Goal: Task Accomplishment & Management: Use online tool/utility

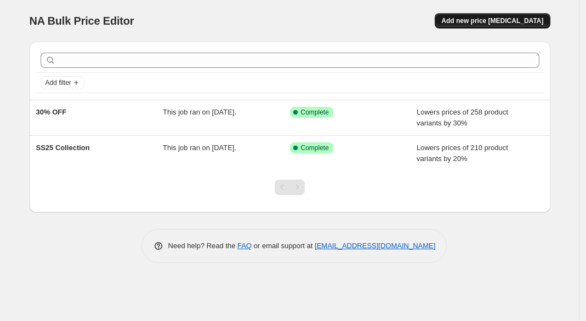
click at [526, 19] on span "Add new price [MEDICAL_DATA]" at bounding box center [492, 20] width 102 height 9
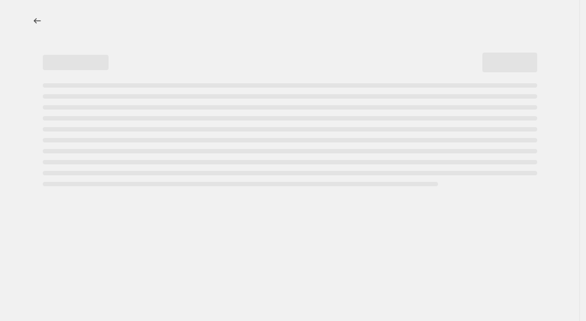
select select "percentage"
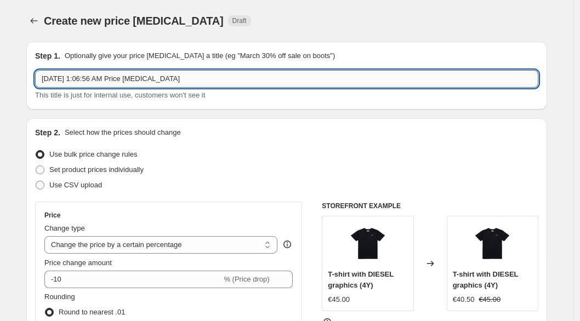
click at [116, 82] on input "[DATE] 1:06:56 AM Price [MEDICAL_DATA]" at bounding box center [286, 79] width 503 height 18
drag, startPoint x: 201, startPoint y: 82, endPoint x: 14, endPoint y: 74, distance: 187.1
type input "50% OFF - SS24 & FW23"
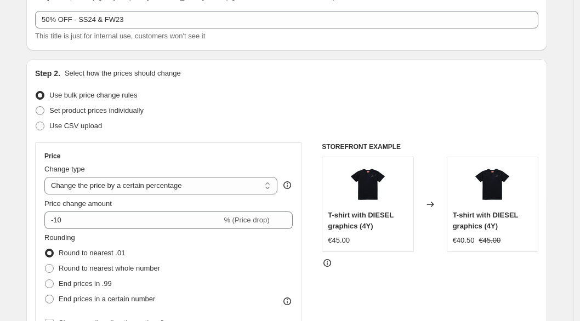
scroll to position [185, 0]
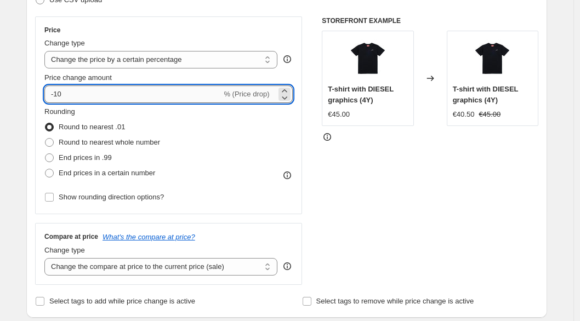
drag, startPoint x: 163, startPoint y: 98, endPoint x: 60, endPoint y: 97, distance: 102.5
click at [60, 97] on input "-10" at bounding box center [132, 95] width 177 height 18
type input "-1"
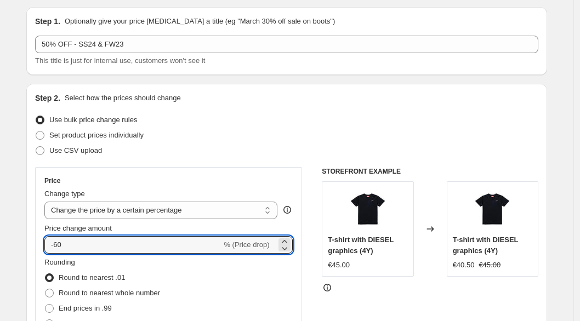
scroll to position [0, 0]
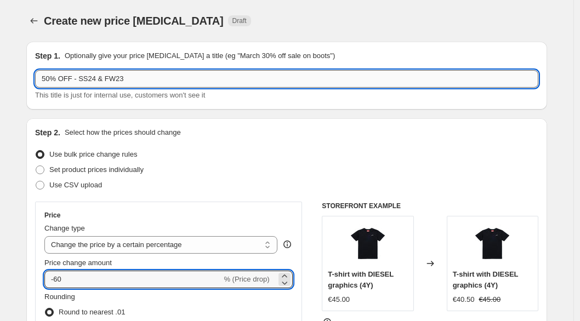
click at [54, 81] on input "50% OFF - SS24 & FW23" at bounding box center [286, 79] width 503 height 18
click at [59, 281] on input "-60" at bounding box center [132, 280] width 177 height 18
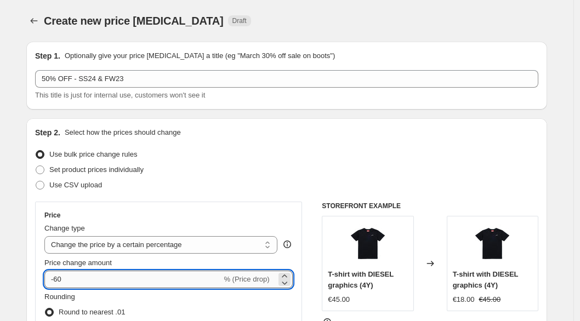
click at [63, 280] on input "-60" at bounding box center [132, 280] width 177 height 18
type input "-50"
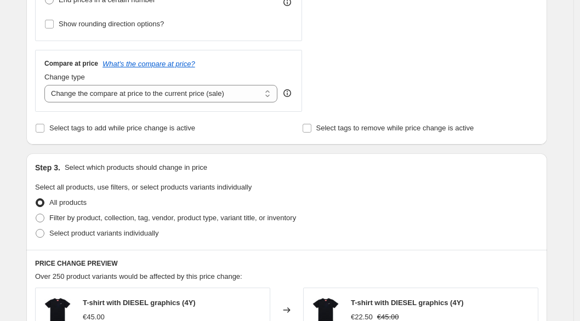
scroll to position [466, 0]
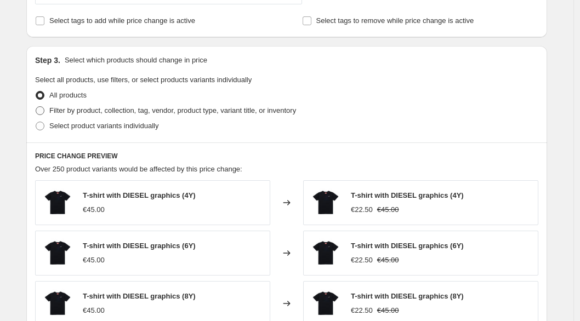
click at [57, 112] on span "Filter by product, collection, tag, vendor, product type, variant title, or inv…" at bounding box center [172, 110] width 247 height 8
click at [36, 107] on input "Filter by product, collection, tag, vendor, product type, variant title, or inv…" at bounding box center [36, 106] width 1 height 1
radio input "true"
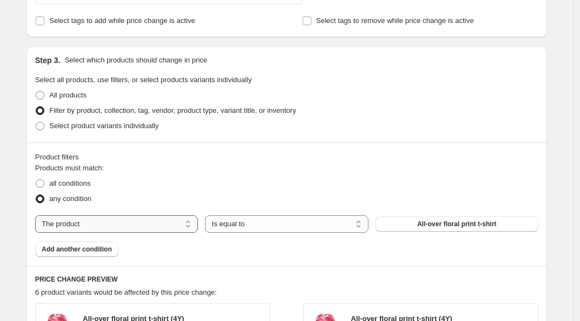
click at [93, 220] on select "The product The product's collection The product's tag The product's vendor The…" at bounding box center [116, 224] width 163 height 18
select select "collection"
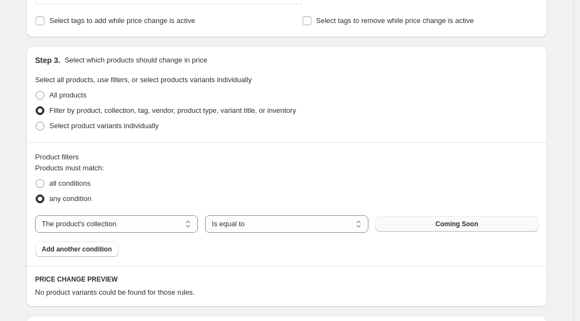
click at [408, 223] on button "Coming Soon" at bounding box center [457, 224] width 163 height 15
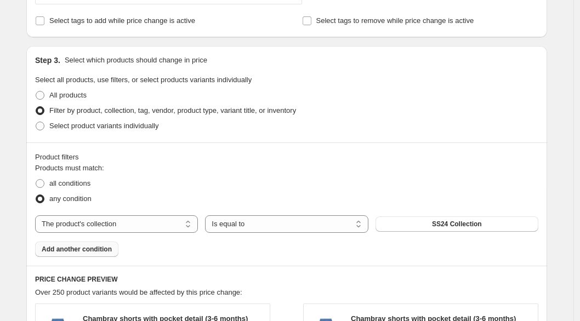
click at [94, 247] on span "Add another condition" at bounding box center [77, 249] width 70 height 9
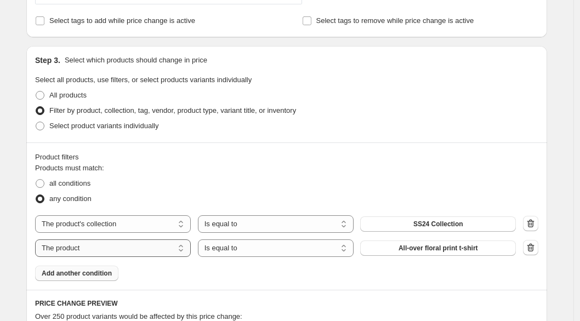
click at [115, 247] on select "The product The product's collection The product's tag The product's vendor The…" at bounding box center [113, 249] width 156 height 18
select select "collection"
click at [417, 256] on button "Coming Soon" at bounding box center [438, 248] width 156 height 15
click at [451, 251] on span "Coming Soon" at bounding box center [438, 248] width 43 height 9
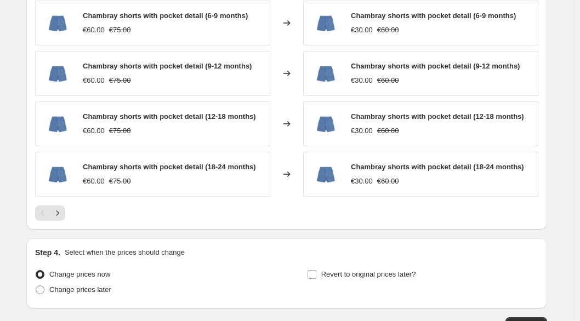
scroll to position [926, 0]
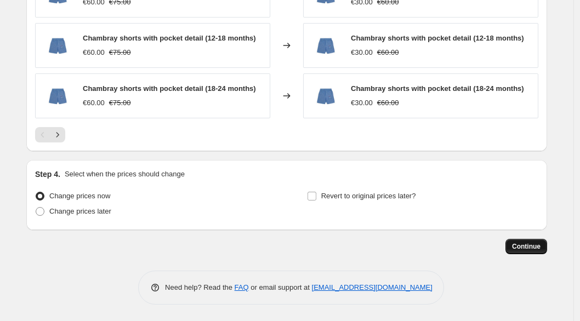
click at [538, 253] on button "Continue" at bounding box center [527, 246] width 42 height 15
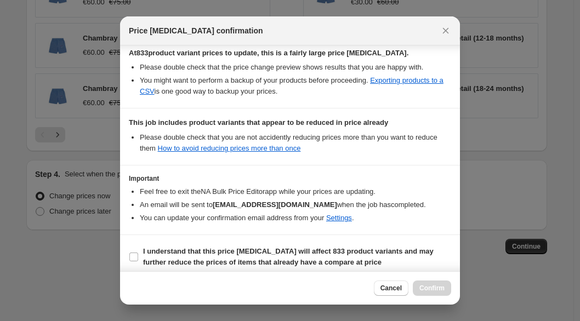
scroll to position [201, 0]
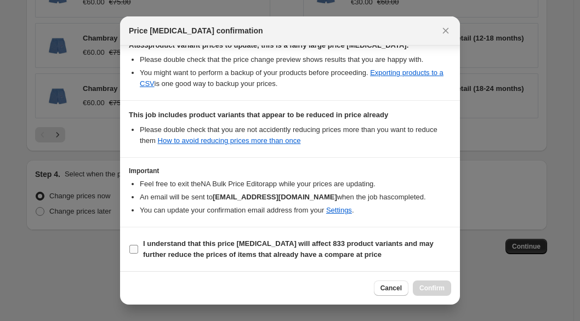
click at [137, 248] on input "I understand that this price [MEDICAL_DATA] will affect 833 product variants an…" at bounding box center [133, 249] width 9 height 9
checkbox input "true"
click at [438, 290] on span "Confirm" at bounding box center [431, 288] width 25 height 9
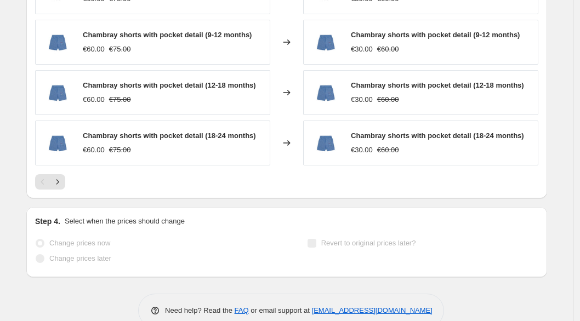
scroll to position [954, 0]
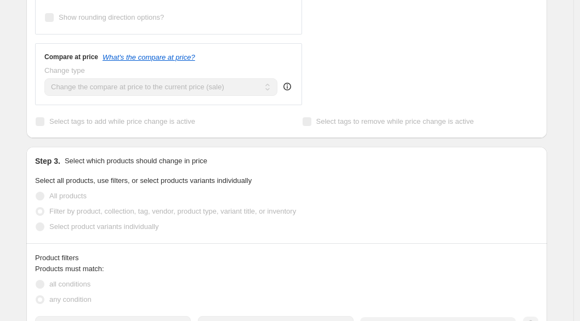
scroll to position [0, 0]
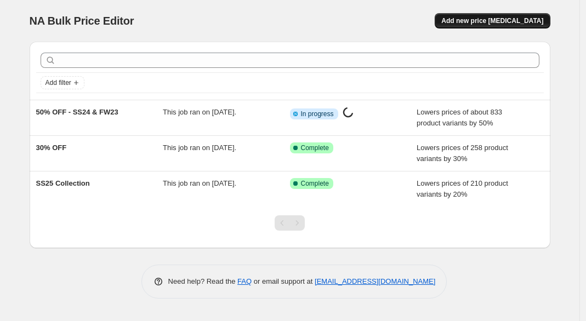
click at [525, 20] on span "Add new price [MEDICAL_DATA]" at bounding box center [492, 20] width 102 height 9
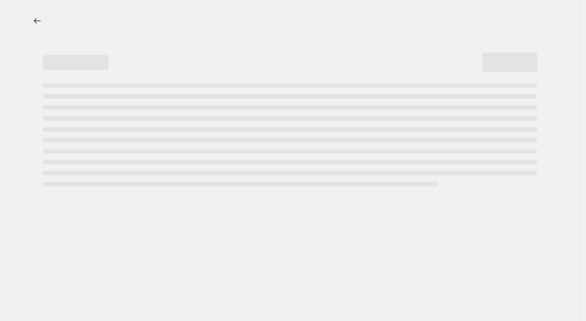
select select "percentage"
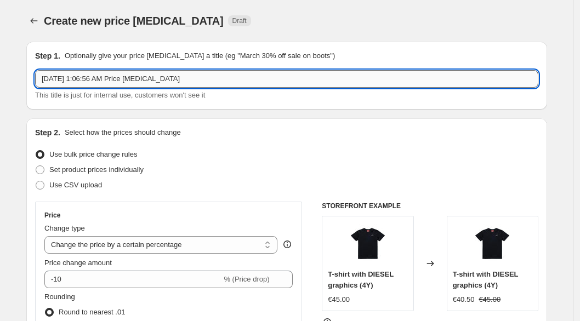
click at [70, 80] on input "[DATE] 1:06:56 AM Price [MEDICAL_DATA]" at bounding box center [286, 79] width 503 height 18
drag, startPoint x: 145, startPoint y: 79, endPoint x: 3, endPoint y: 78, distance: 142.0
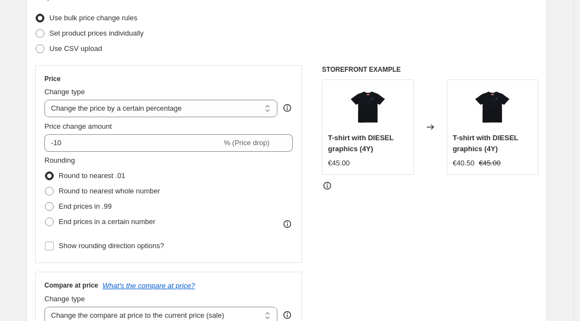
scroll to position [148, 0]
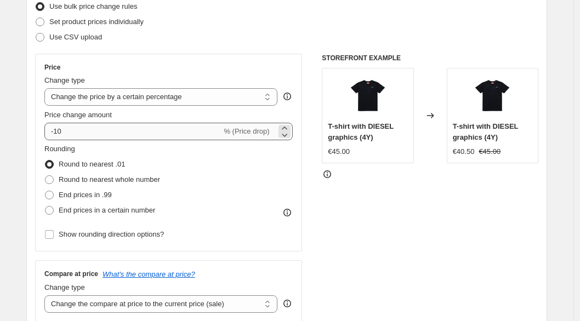
type input "60% OFF - SS23"
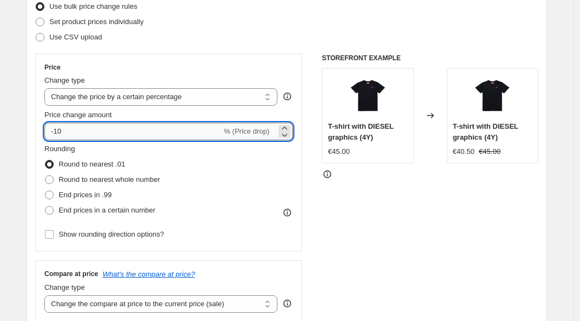
drag, startPoint x: 128, startPoint y: 128, endPoint x: 58, endPoint y: 132, distance: 69.7
click at [58, 132] on input "-10" at bounding box center [132, 132] width 177 height 18
type input "-6"
type input "-60"
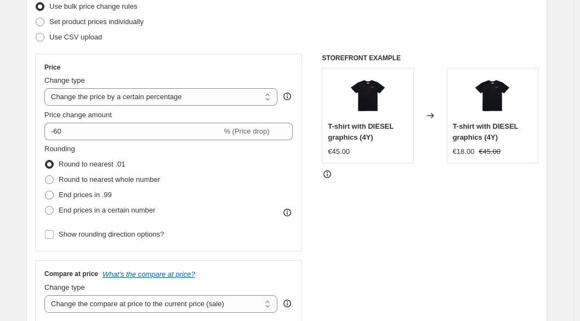
click at [407, 234] on div "STOREFRONT EXAMPLE T-shirt with DIESEL graphics (4Y) €45.00 Changed to T-shirt …" at bounding box center [430, 188] width 217 height 269
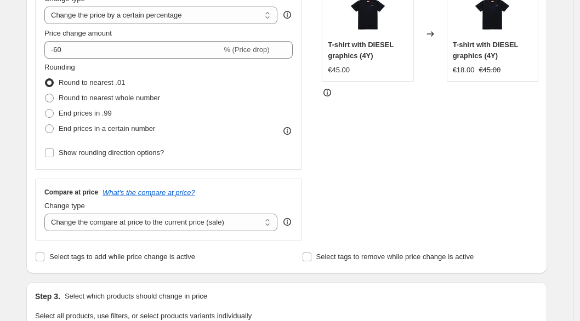
scroll to position [372, 0]
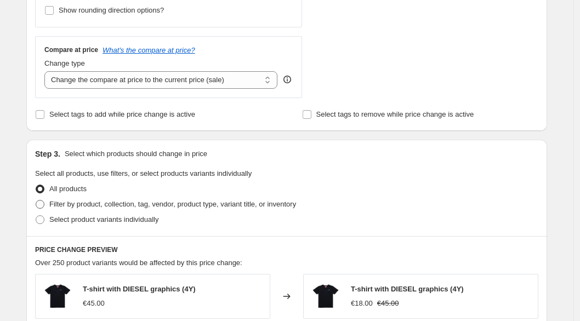
click at [101, 207] on span "Filter by product, collection, tag, vendor, product type, variant title, or inv…" at bounding box center [172, 204] width 247 height 8
click at [36, 201] on input "Filter by product, collection, tag, vendor, product type, variant title, or inv…" at bounding box center [36, 200] width 1 height 1
radio input "true"
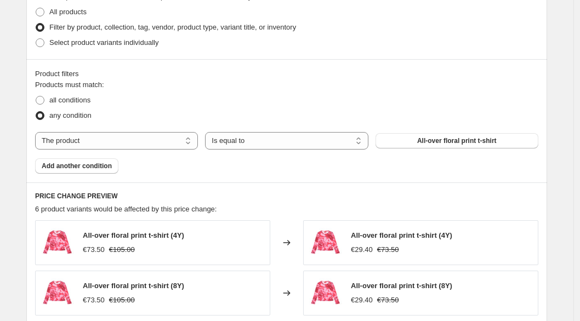
scroll to position [541, 0]
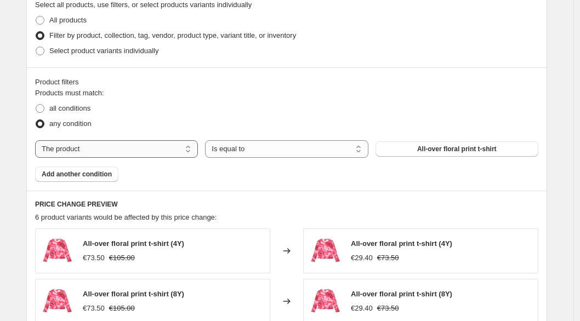
click at [126, 150] on select "The product The product's collection The product's tag The product's vendor The…" at bounding box center [116, 149] width 163 height 18
click at [83, 110] on span "all conditions" at bounding box center [69, 108] width 41 height 8
click at [36, 105] on input "all conditions" at bounding box center [36, 104] width 1 height 1
radio input "true"
click at [81, 126] on span "any condition" at bounding box center [70, 124] width 42 height 8
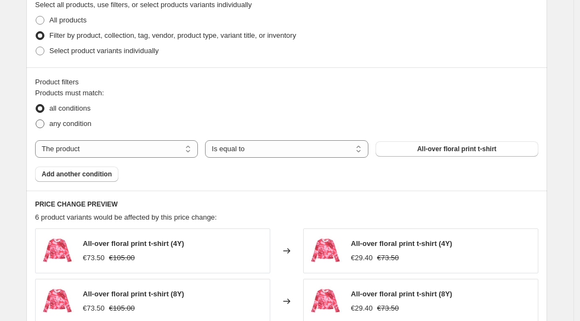
click at [36, 120] on input "any condition" at bounding box center [36, 120] width 1 height 1
radio input "true"
click at [77, 109] on span "all conditions" at bounding box center [69, 108] width 41 height 8
click at [36, 105] on input "all conditions" at bounding box center [36, 104] width 1 height 1
radio input "true"
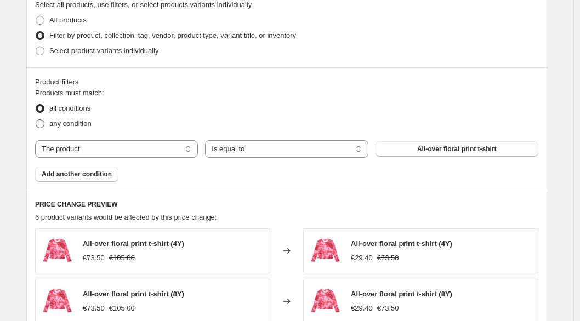
click at [75, 127] on span "any condition" at bounding box center [70, 124] width 42 height 8
click at [36, 120] on input "any condition" at bounding box center [36, 120] width 1 height 1
radio input "true"
click at [101, 158] on div "Products must match: all conditions any condition The product The product's col…" at bounding box center [286, 135] width 503 height 94
click at [101, 152] on select "The product The product's collection The product's tag The product's vendor The…" at bounding box center [116, 149] width 163 height 18
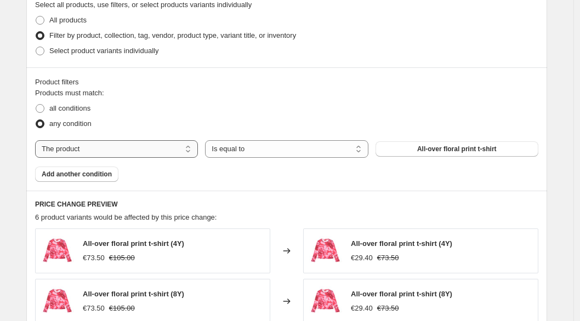
select select "collection"
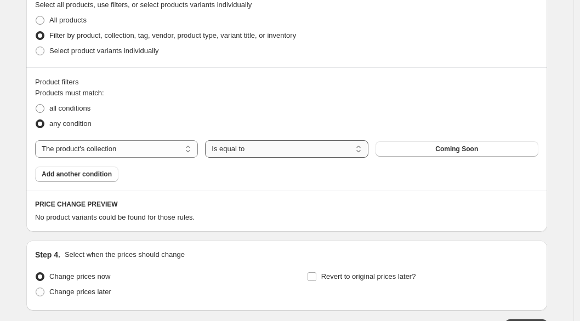
click at [235, 152] on select "Is equal to Is not equal to" at bounding box center [286, 149] width 163 height 18
click at [440, 155] on button "Coming Soon" at bounding box center [457, 148] width 163 height 15
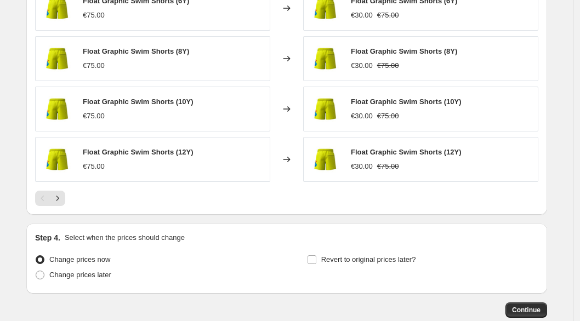
scroll to position [898, 0]
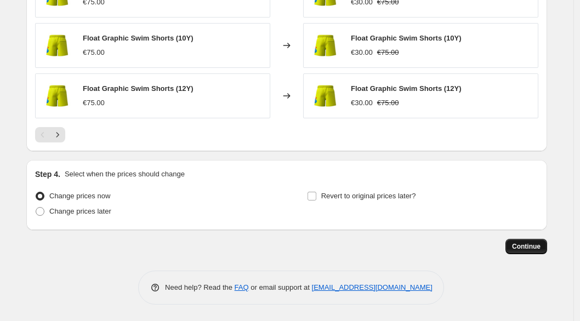
click at [525, 251] on span "Continue" at bounding box center [526, 246] width 29 height 9
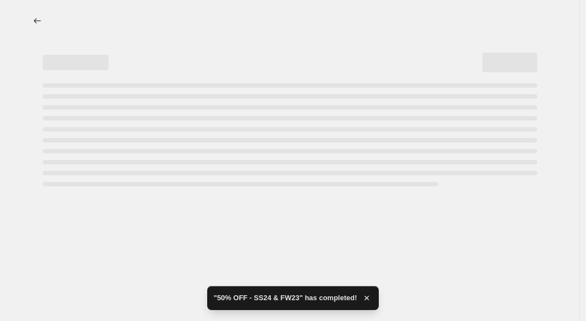
select select "percentage"
select select "collection"
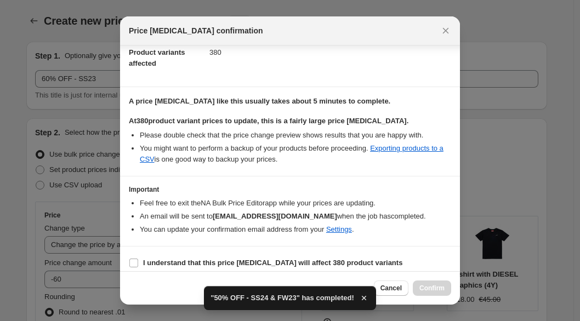
scroll to position [133, 0]
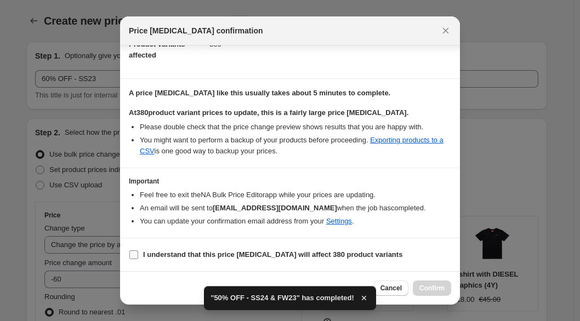
click at [157, 254] on b "I understand that this price [MEDICAL_DATA] will affect 380 product variants" at bounding box center [272, 255] width 259 height 8
click at [138, 254] on input "I understand that this price [MEDICAL_DATA] will affect 380 product variants" at bounding box center [133, 255] width 9 height 9
checkbox input "true"
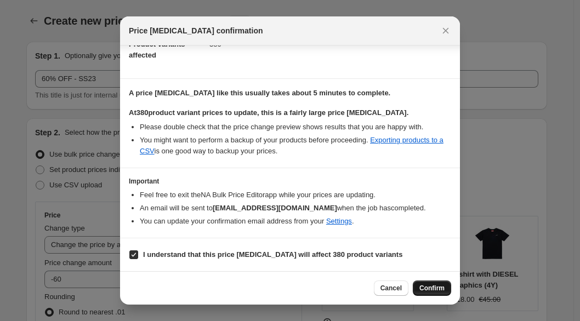
click at [424, 288] on span "Confirm" at bounding box center [431, 288] width 25 height 9
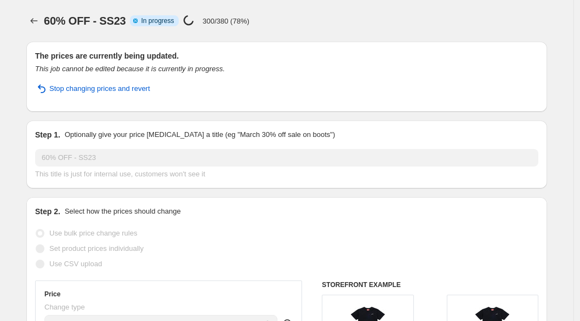
select select "percentage"
select select "collection"
